Goal: Information Seeking & Learning: Learn about a topic

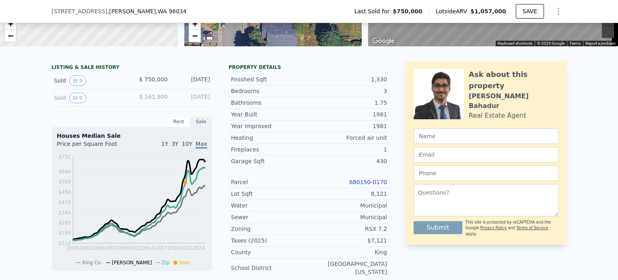
scroll to position [157, 0]
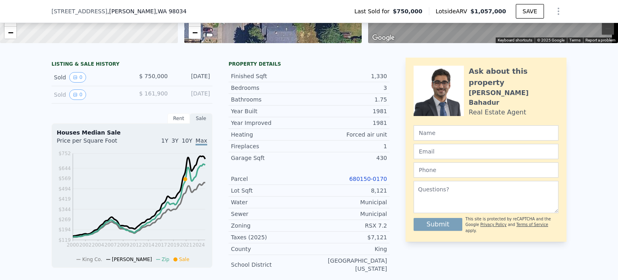
click at [196, 100] on div "[DATE]" at bounding box center [192, 94] width 36 height 10
click at [141, 97] on span "$ 161,900" at bounding box center [153, 93] width 29 height 6
click at [73, 80] on icon "View historical data" at bounding box center [75, 77] width 5 height 5
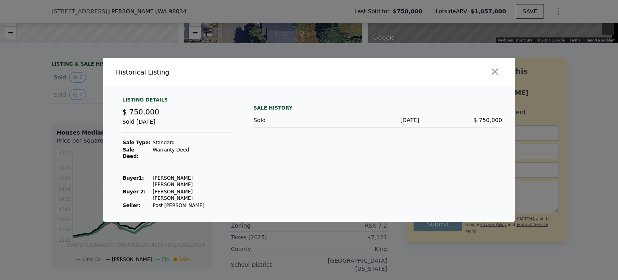
click at [172, 179] on td "[PERSON_NAME] [PERSON_NAME]" at bounding box center [193, 181] width 82 height 14
click at [182, 181] on td "[PERSON_NAME] [PERSON_NAME]" at bounding box center [193, 181] width 82 height 14
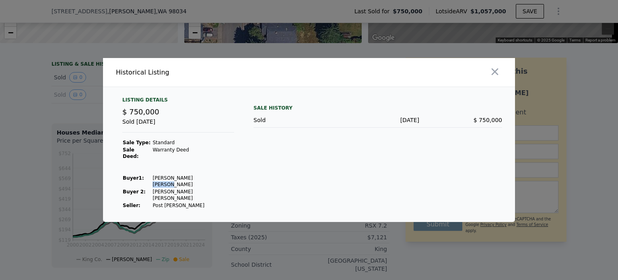
click at [180, 188] on td "[PERSON_NAME] [PERSON_NAME]" at bounding box center [193, 195] width 82 height 14
click at [184, 179] on td "[PERSON_NAME] [PERSON_NAME]" at bounding box center [193, 181] width 82 height 14
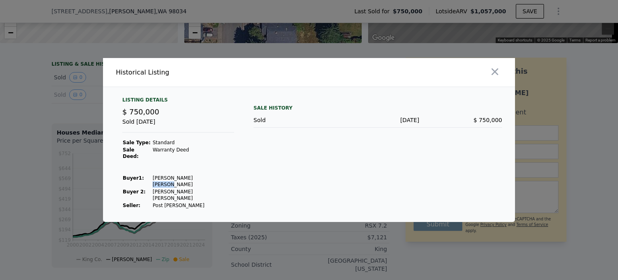
click at [184, 179] on td "[PERSON_NAME] [PERSON_NAME]" at bounding box center [193, 181] width 82 height 14
click at [202, 178] on div "Listing Details $ 750,000 Sold [DATE] Sale Type: Standard Sale Deed: Warranty D…" at bounding box center [178, 153] width 125 height 112
click at [9, 173] on div at bounding box center [309, 140] width 618 height 280
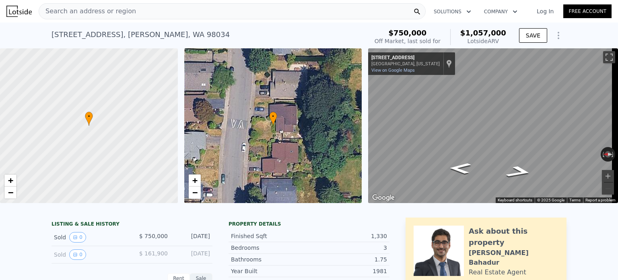
scroll to position [0, 0]
